Goal: Task Accomplishment & Management: Complete application form

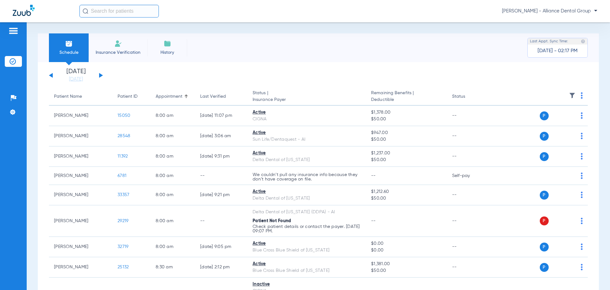
click at [123, 47] on li "Insurance Verification" at bounding box center [118, 47] width 59 height 29
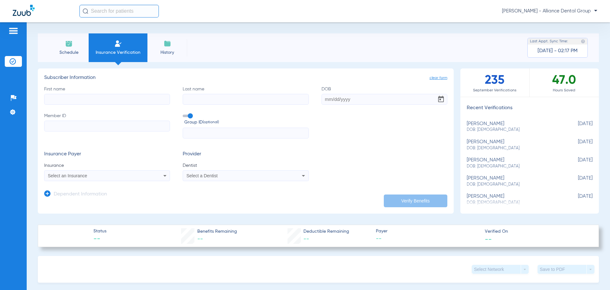
click at [105, 96] on input "First name" at bounding box center [107, 99] width 126 height 11
type input "[PERSON_NAME]"
type input "unholz"
type input "[DATE]"
click at [79, 124] on input "Member ID" at bounding box center [107, 125] width 126 height 11
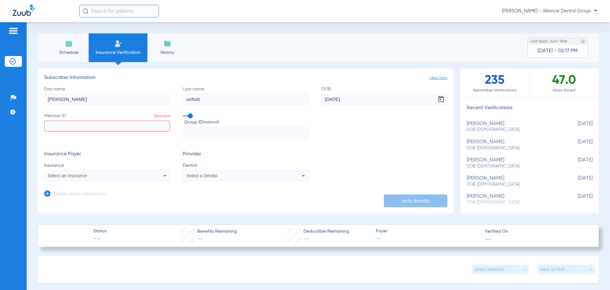
click at [219, 176] on div "Select a Dentist" at bounding box center [234, 175] width 95 height 4
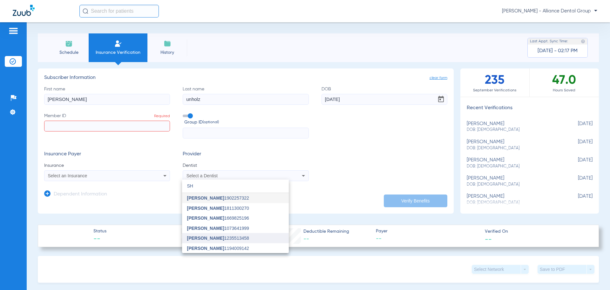
type input "SH"
click at [224, 234] on mat-option "[PERSON_NAME] 1235513458" at bounding box center [235, 238] width 107 height 10
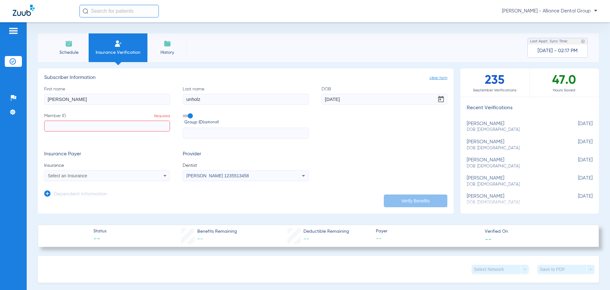
click at [165, 177] on icon at bounding box center [165, 176] width 8 height 8
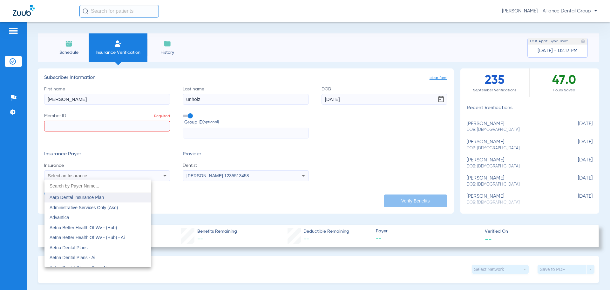
scroll to position [32, 0]
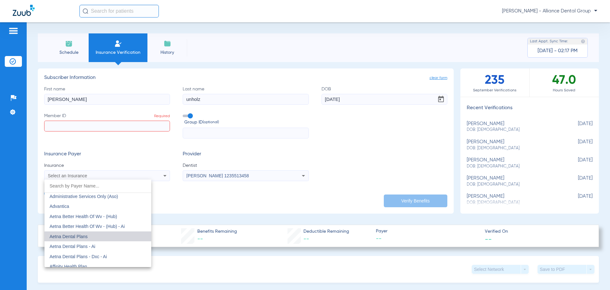
click at [113, 238] on mat-option "Aetna Dental Plans" at bounding box center [97, 236] width 107 height 10
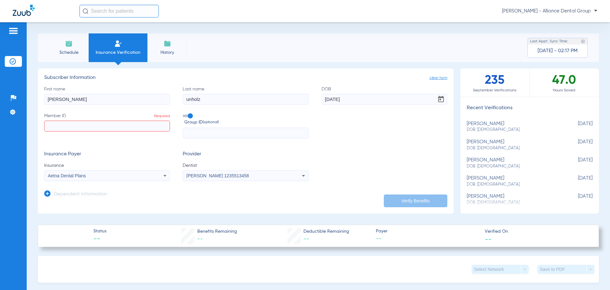
click at [99, 122] on input "Member ID Required" at bounding box center [107, 125] width 126 height 11
paste input "805116267"
type input "805116267"
click at [415, 197] on button "Verify Benefits" at bounding box center [416, 200] width 64 height 13
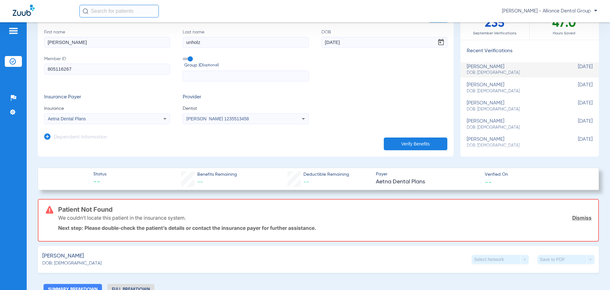
scroll to position [0, 0]
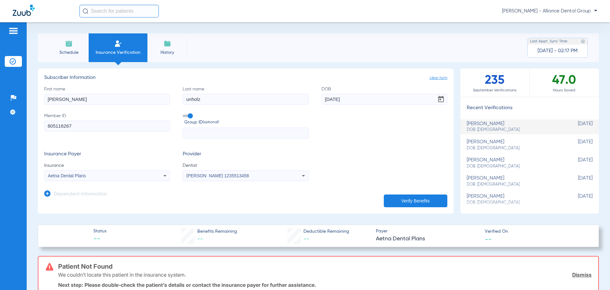
click at [166, 175] on icon at bounding box center [165, 176] width 8 height 8
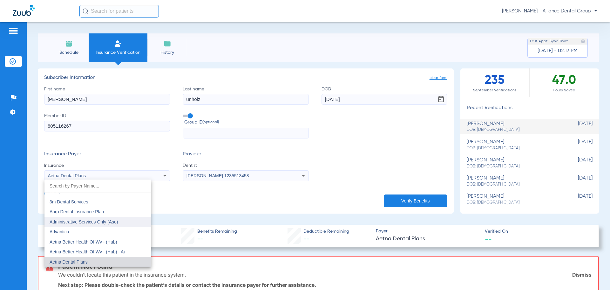
scroll to position [38, 0]
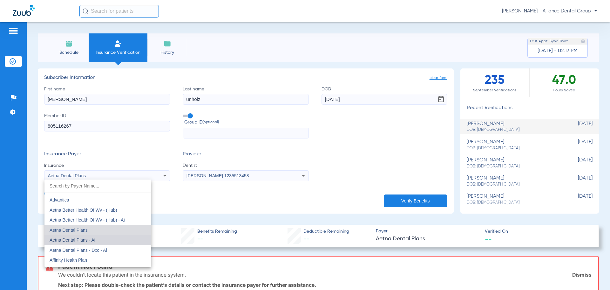
click at [117, 241] on mat-option "Aetna Dental Plans - Ai" at bounding box center [97, 240] width 107 height 10
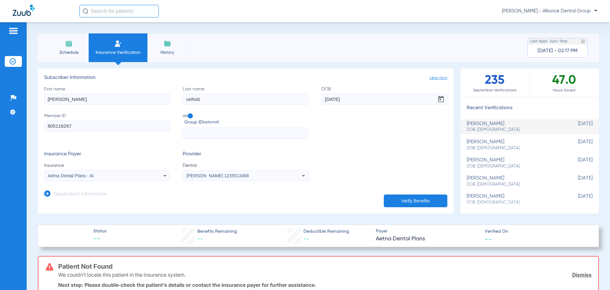
click at [391, 200] on button "Verify Benefits" at bounding box center [416, 200] width 64 height 13
